Goal: Find specific page/section: Find specific page/section

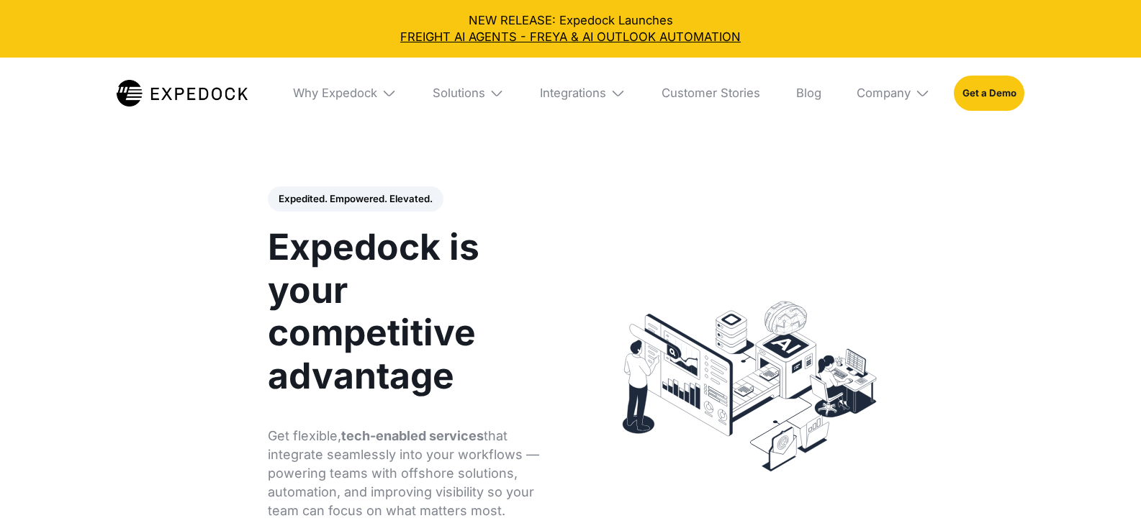
select select
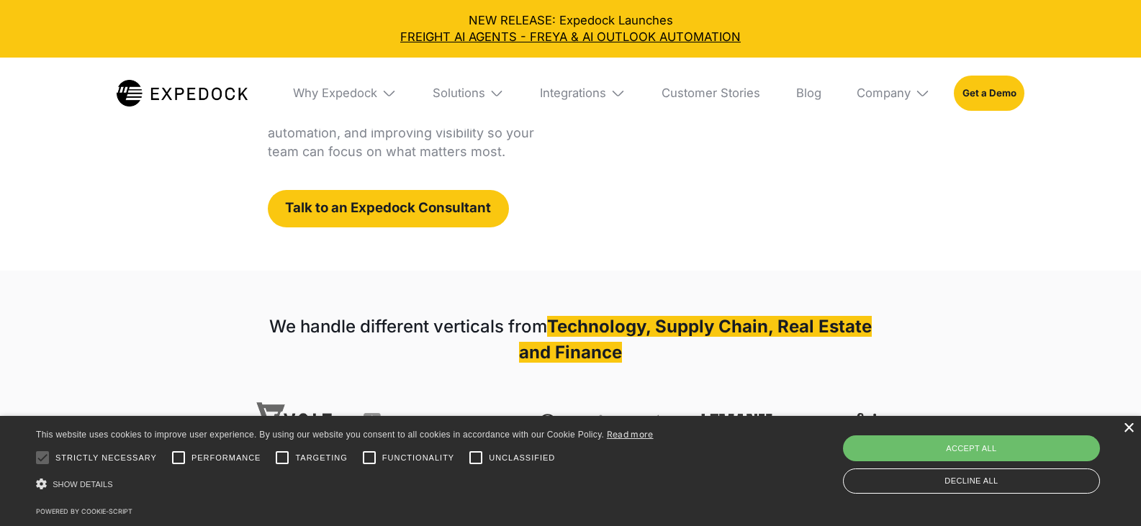
click at [1128, 425] on div "×" at bounding box center [1128, 428] width 11 height 11
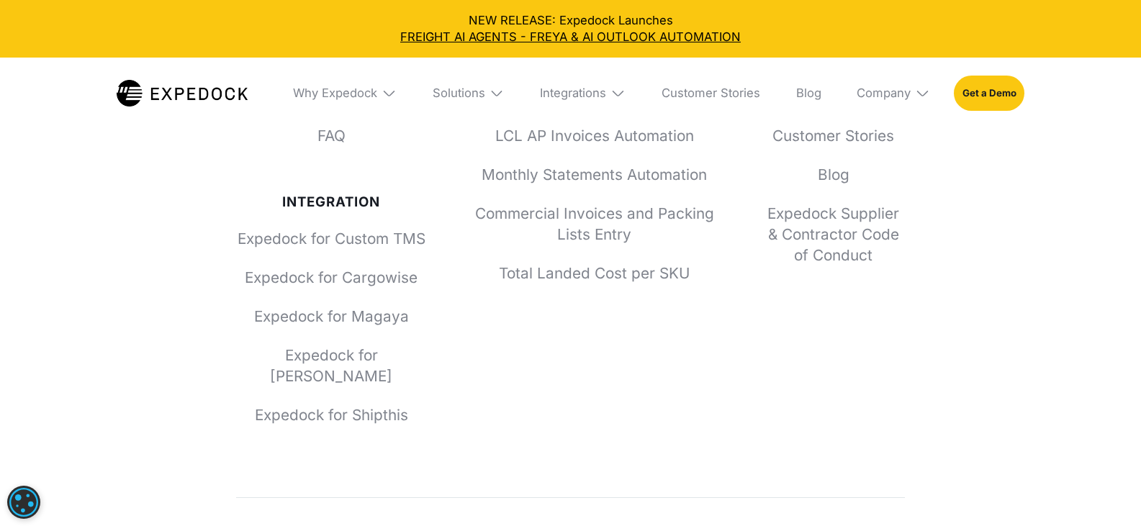
scroll to position [5601, 0]
click at [342, 287] on link "Expedock for Cargowise" at bounding box center [331, 276] width 191 height 21
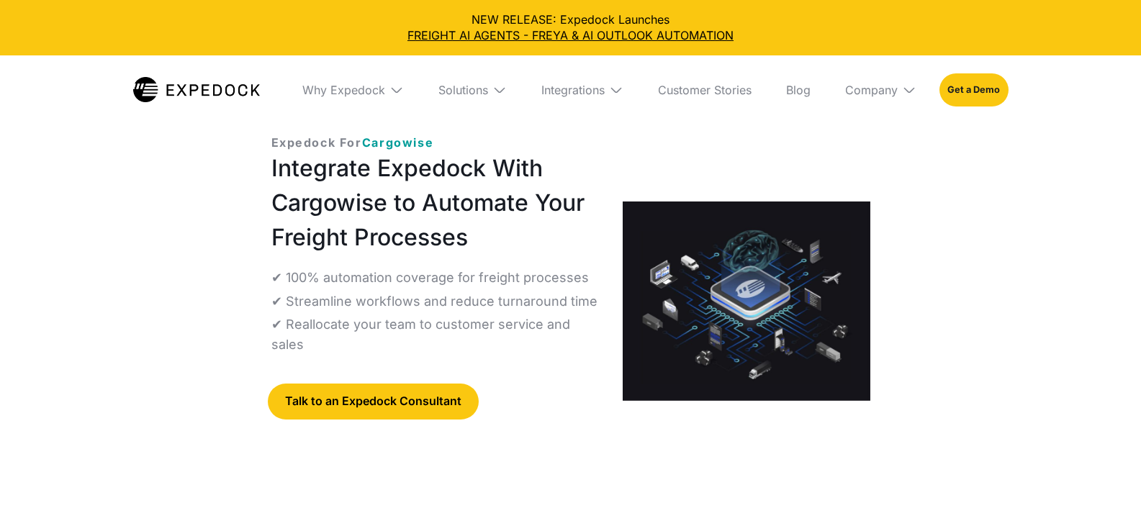
select select
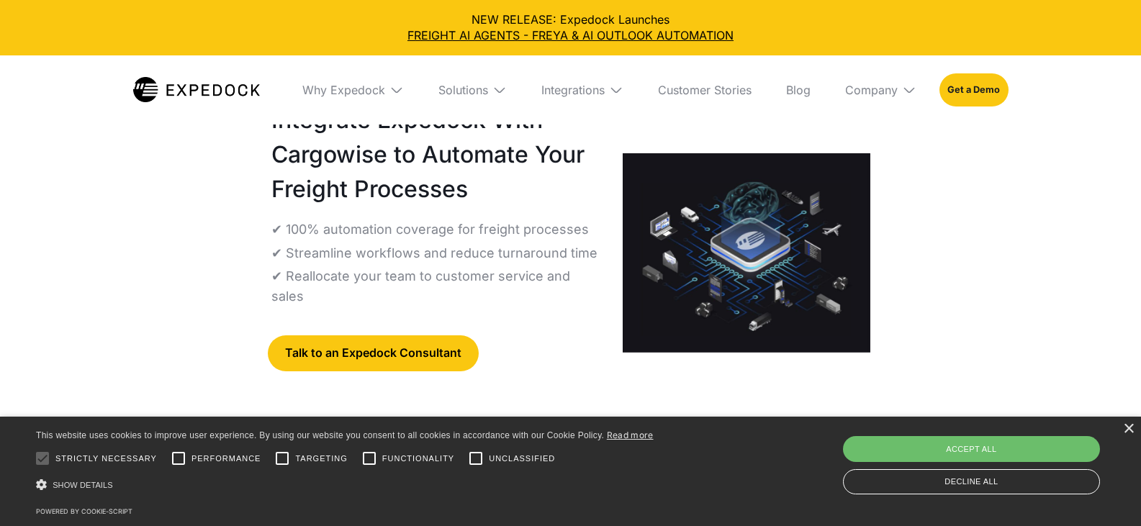
scroll to position [144, 0]
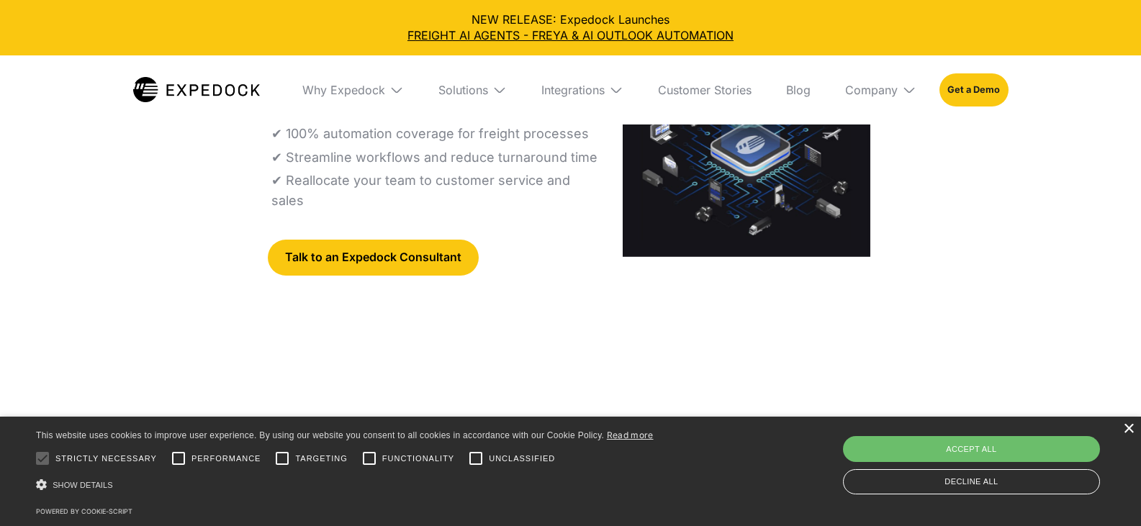
click at [1128, 430] on div "×" at bounding box center [1128, 429] width 11 height 11
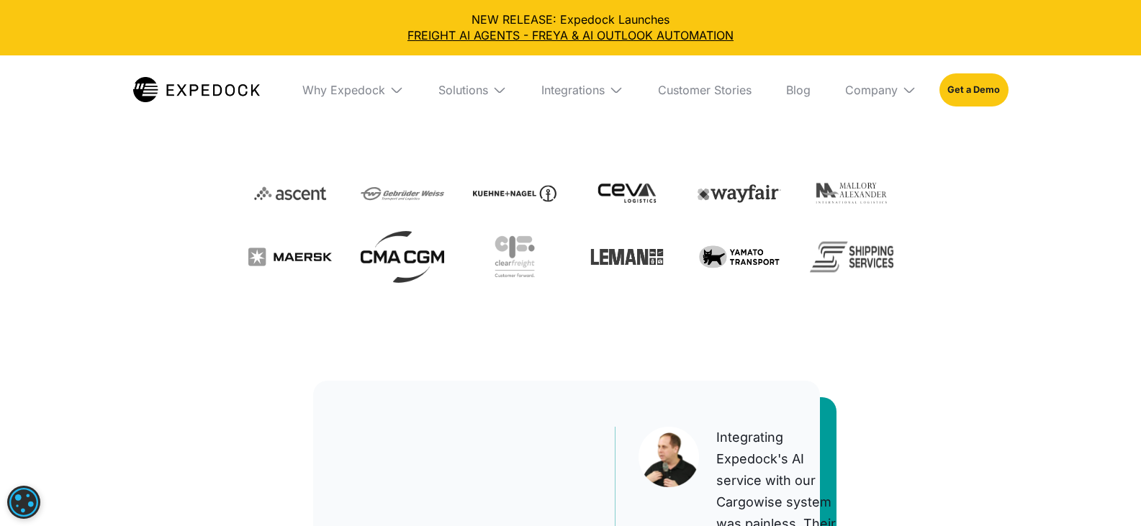
scroll to position [360, 0]
